Goal: Information Seeking & Learning: Learn about a topic

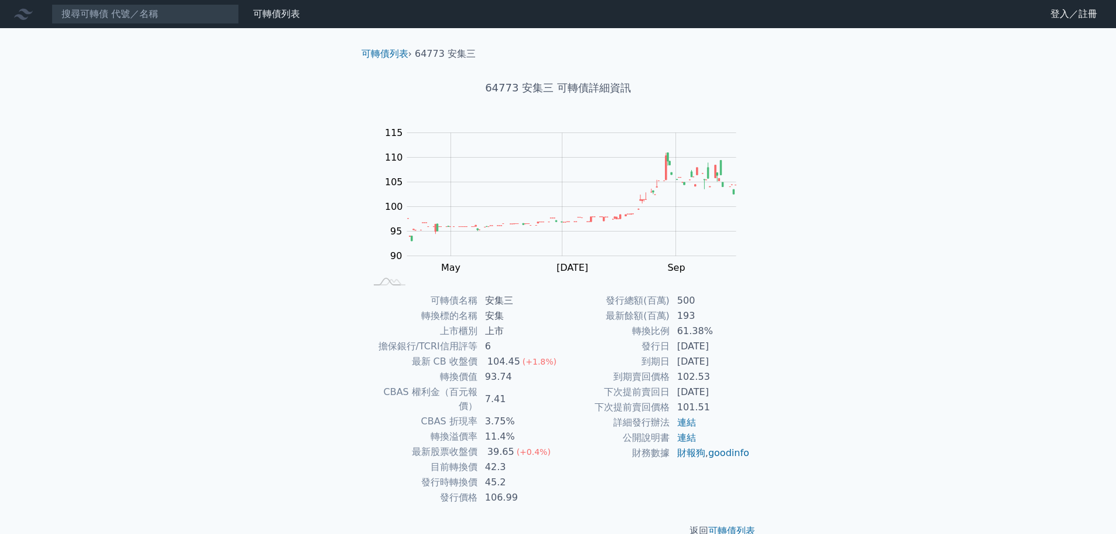
scroll to position [9, 0]
click at [423, 56] on li "64773 安集三" at bounding box center [445, 54] width 61 height 14
click at [401, 52] on link "可轉債列表" at bounding box center [384, 53] width 47 height 11
